Goal: Task Accomplishment & Management: Complete application form

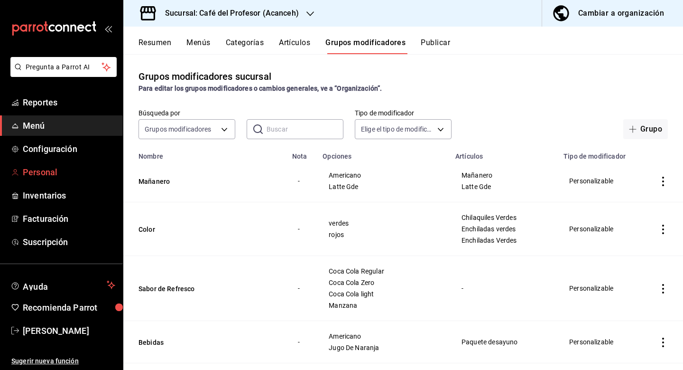
click at [56, 169] on span "Personal" at bounding box center [69, 172] width 92 height 13
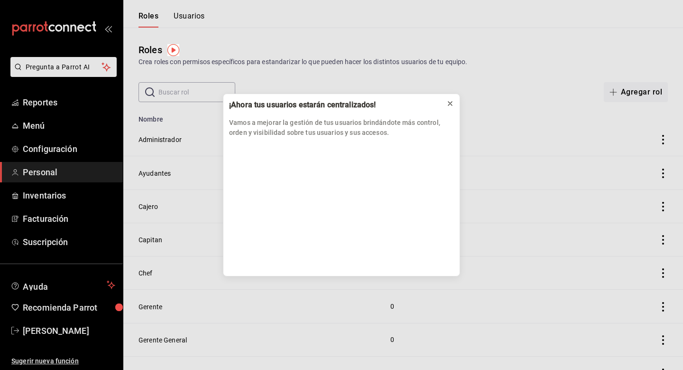
click at [451, 102] on icon at bounding box center [450, 104] width 8 height 8
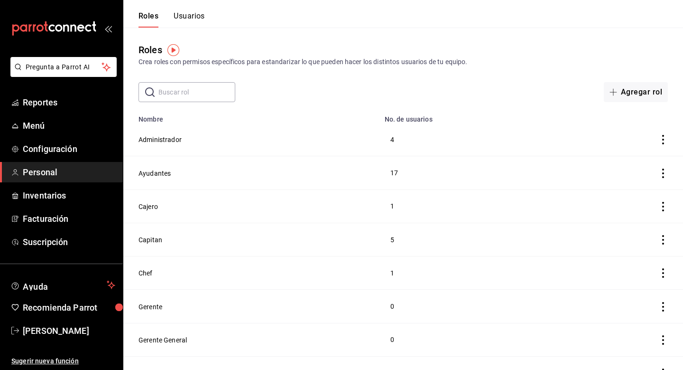
click at [191, 15] on button "Usuarios" at bounding box center [189, 19] width 31 height 16
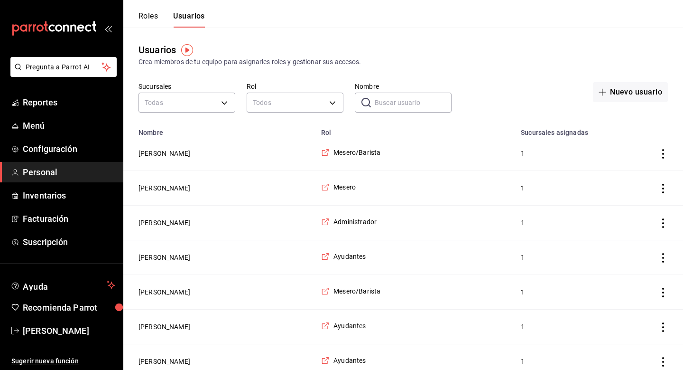
click at [589, 93] on div "Nuevo usuario" at bounding box center [565, 98] width 205 height 33
click at [595, 93] on button "Nuevo usuario" at bounding box center [630, 92] width 75 height 20
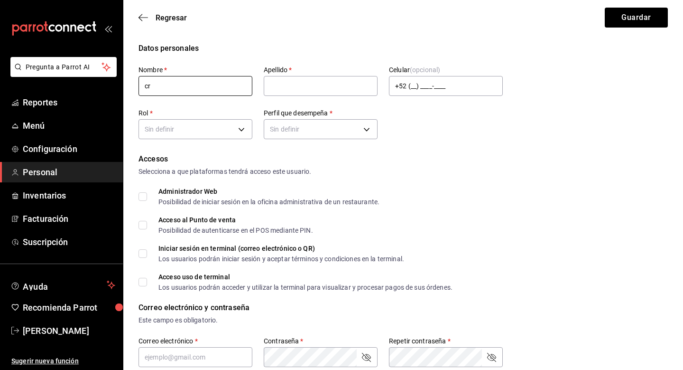
type input "c"
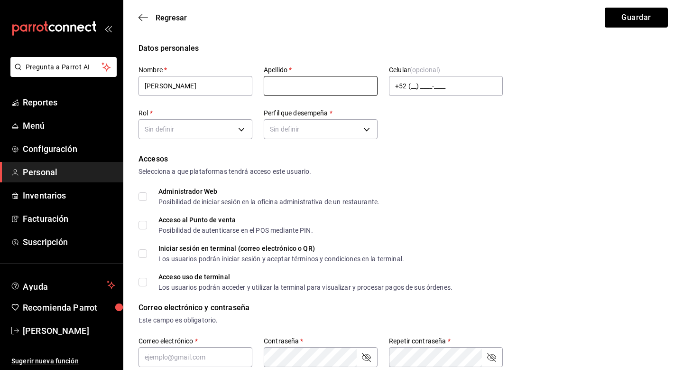
type input "[PERSON_NAME]"
click at [400, 162] on div "Accesos" at bounding box center [403, 158] width 529 height 11
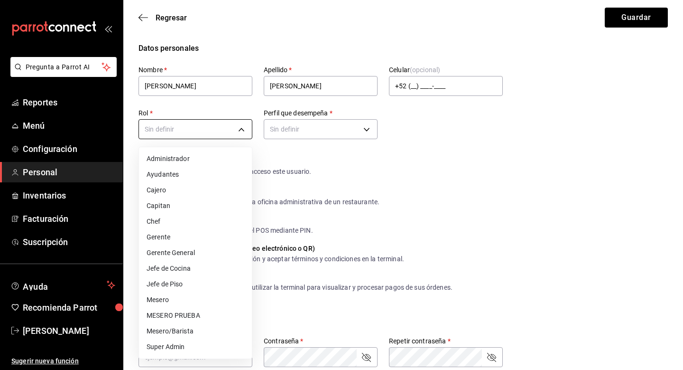
click at [218, 133] on body "Pregunta a Parrot AI Reportes Menú Configuración Personal Inventarios Facturaci…" at bounding box center [341, 346] width 683 height 692
click at [201, 330] on li "Mesero/Barista" at bounding box center [195, 331] width 113 height 16
type input "f9c50c35-7d82-4388-8076-8e4bcaa1ebe8"
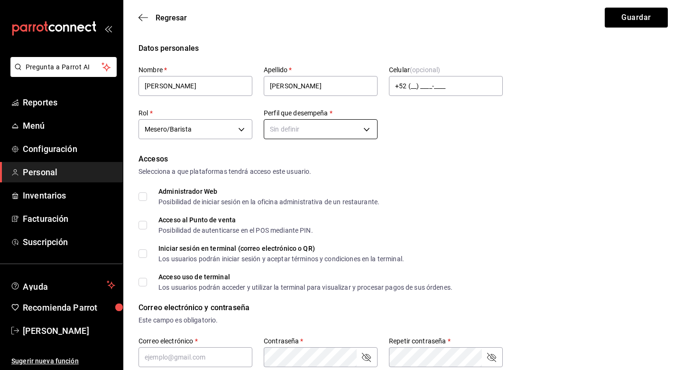
click at [306, 135] on body "Pregunta a Parrot AI Reportes Menú Configuración Personal Inventarios Facturaci…" at bounding box center [341, 346] width 683 height 692
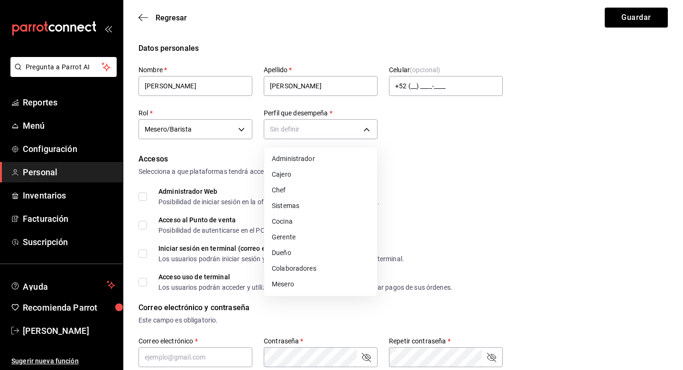
click at [294, 284] on li "Mesero" at bounding box center [320, 284] width 113 height 16
type input "WAITER"
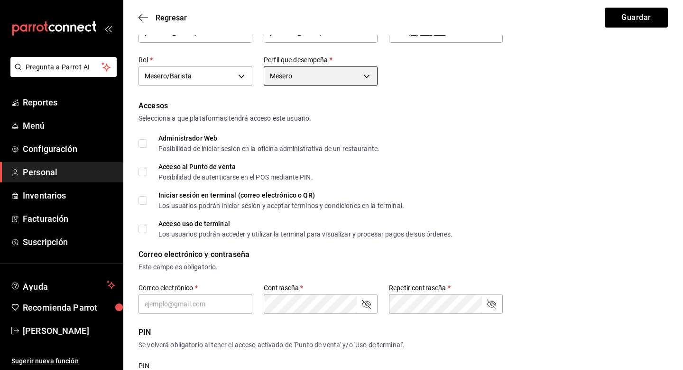
scroll to position [86, 0]
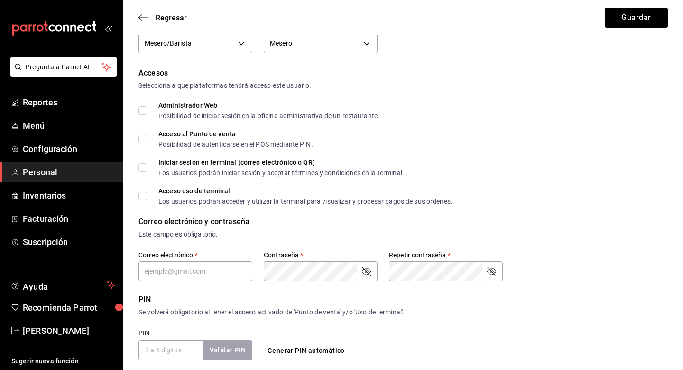
click at [189, 347] on input "PIN" at bounding box center [171, 350] width 65 height 20
type input "[PERSON_NAME][EMAIL_ADDRESS][DOMAIN_NAME]"
click at [296, 306] on form "Datos personales Nombre   * [PERSON_NAME]   * [PERSON_NAME] Celular (opcional) …" at bounding box center [403, 268] width 529 height 623
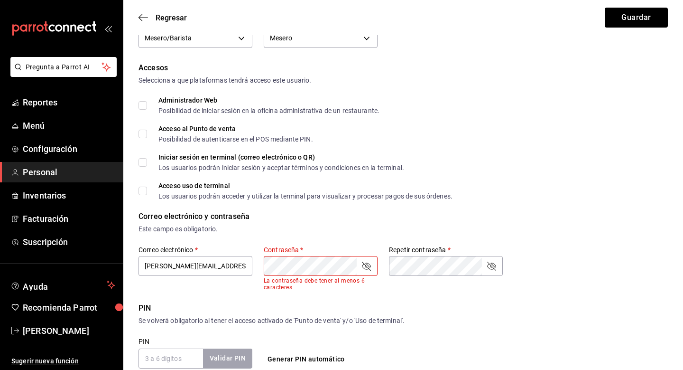
scroll to position [98, 0]
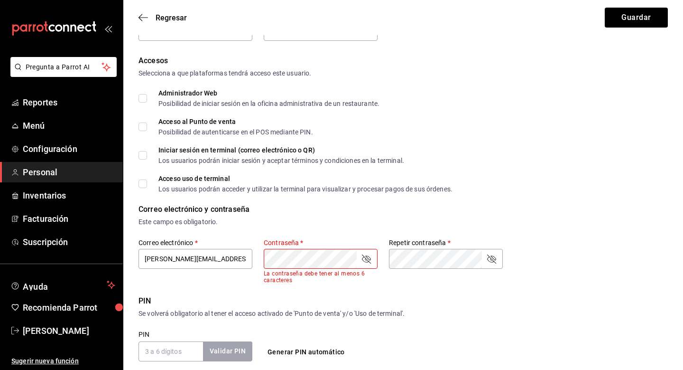
click at [287, 299] on div "PIN" at bounding box center [403, 300] width 529 height 11
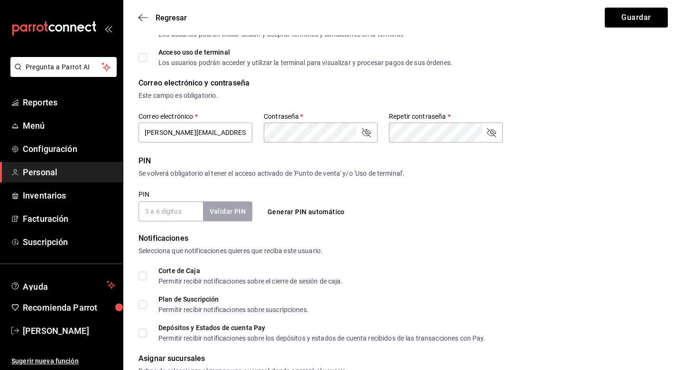
scroll to position [232, 0]
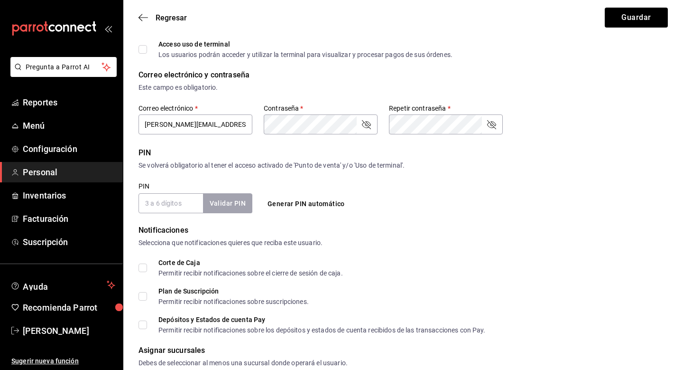
click at [174, 205] on input "PIN" at bounding box center [171, 203] width 65 height 20
checkbox input "true"
type input "2207"
click at [229, 197] on button "Validar PIN" at bounding box center [227, 203] width 50 height 20
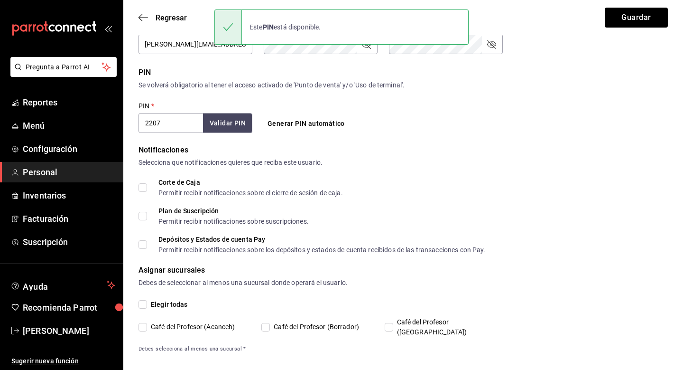
scroll to position [311, 0]
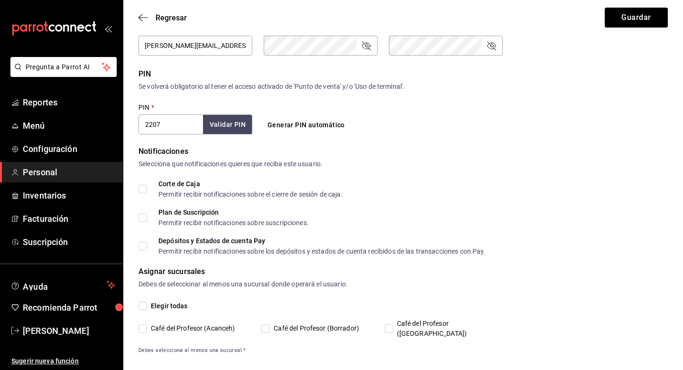
click at [170, 323] on span "Café del Profesor (Acanceh)" at bounding box center [191, 328] width 88 height 10
click at [147, 324] on input "Café del Profesor (Acanceh)" at bounding box center [143, 328] width 9 height 9
checkbox input "true"
click at [650, 14] on button "Guardar" at bounding box center [636, 18] width 63 height 20
click at [494, 47] on icon "passwordField" at bounding box center [491, 45] width 11 height 11
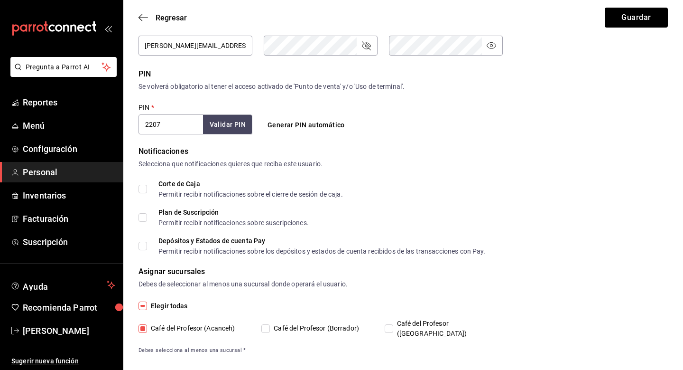
click at [365, 49] on icon "passwordField" at bounding box center [366, 45] width 11 height 11
click at [638, 17] on button "Guardar" at bounding box center [636, 18] width 63 height 20
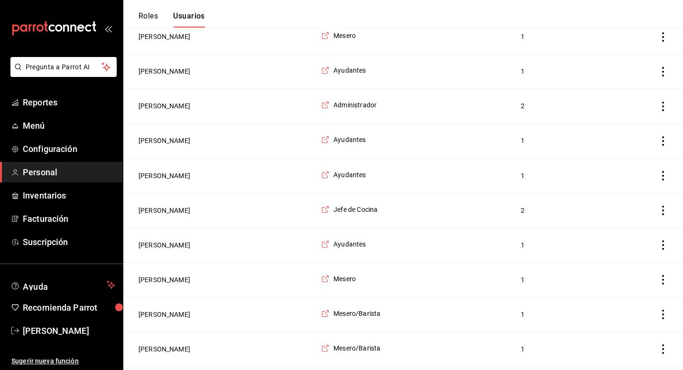
scroll to position [1088, 0]
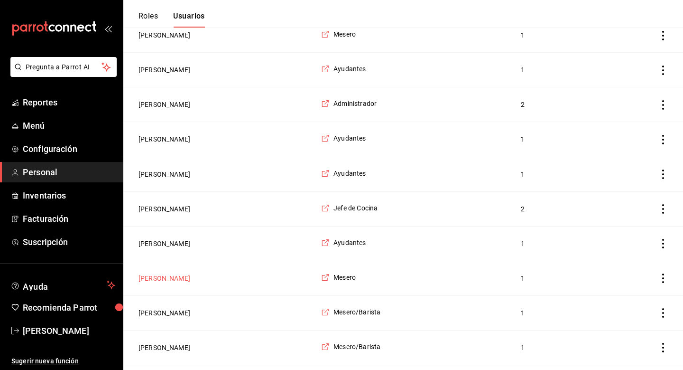
click at [190, 278] on button "[PERSON_NAME]" at bounding box center [165, 277] width 52 height 9
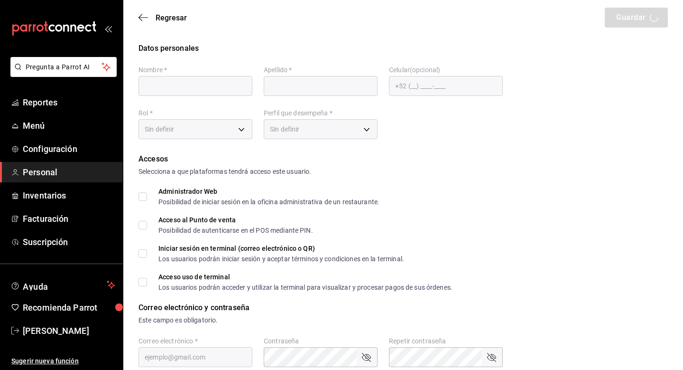
type input "Montserrat"
type input "[PERSON_NAME]"
checkbox input "true"
type input "[EMAIL_ADDRESS][DOMAIN_NAME]"
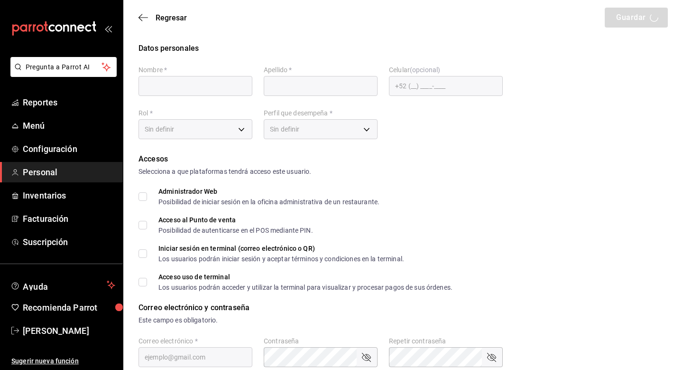
type input "730698"
type input "[PHONE_NUMBER]"
type input "1a76cd6b-98a7-4025-b815-3a88f11c6c47"
type input "WAITER"
checkbox input "true"
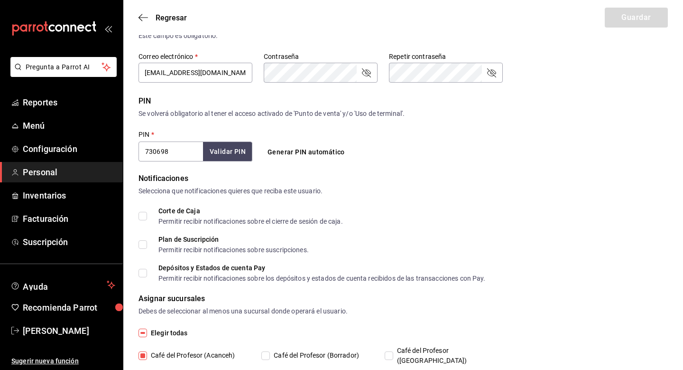
scroll to position [291, 0]
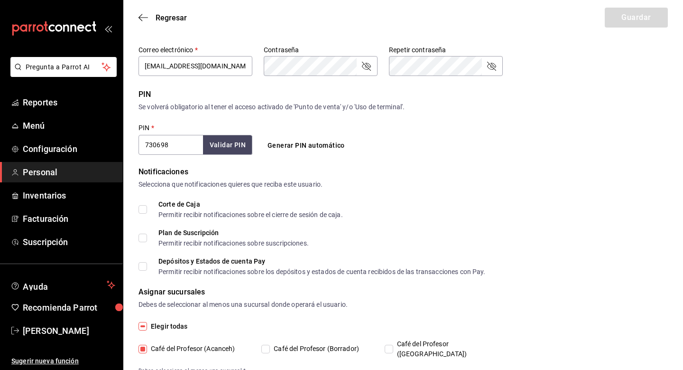
click at [197, 150] on input "730698" at bounding box center [171, 145] width 65 height 20
type input "0612"
click at [235, 139] on button "Validar PIN" at bounding box center [227, 145] width 50 height 20
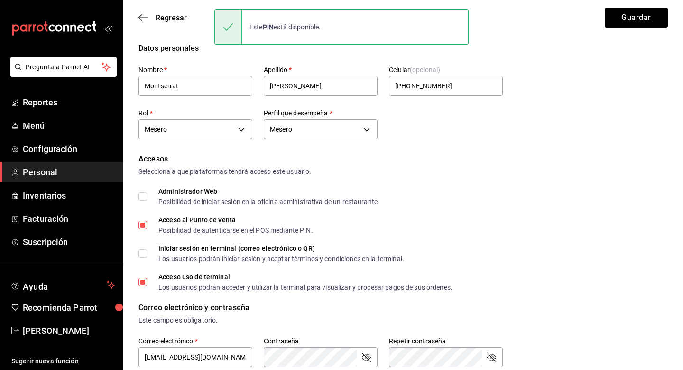
scroll to position [0, 0]
click at [643, 20] on button "Guardar" at bounding box center [636, 18] width 63 height 20
